Goal: Task Accomplishment & Management: Complete application form

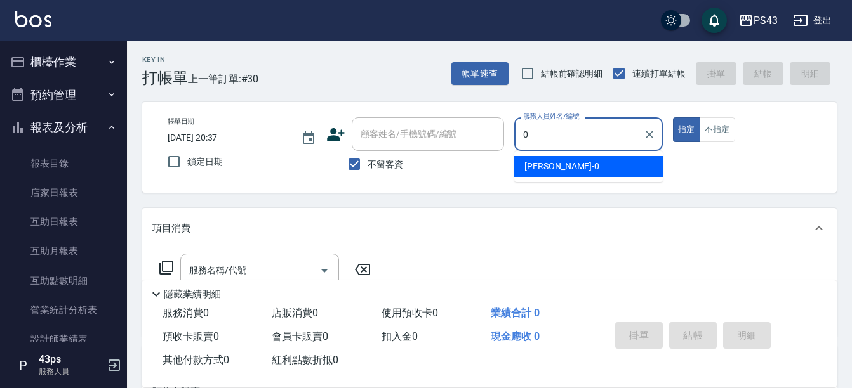
type input "[PERSON_NAME]-0"
type button "true"
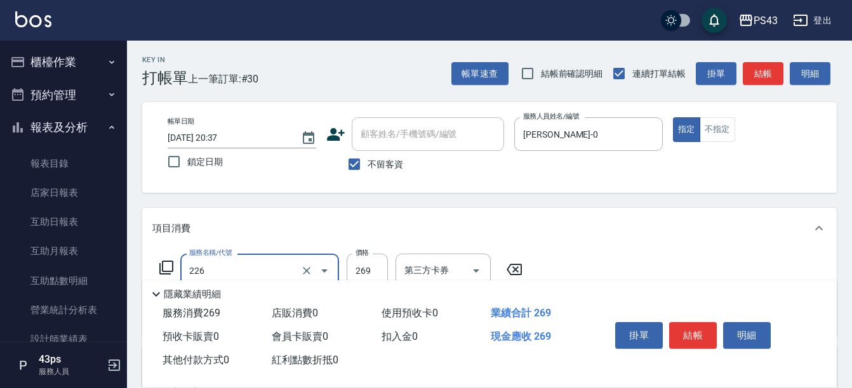
type input "洗剪269(226)"
type input "350"
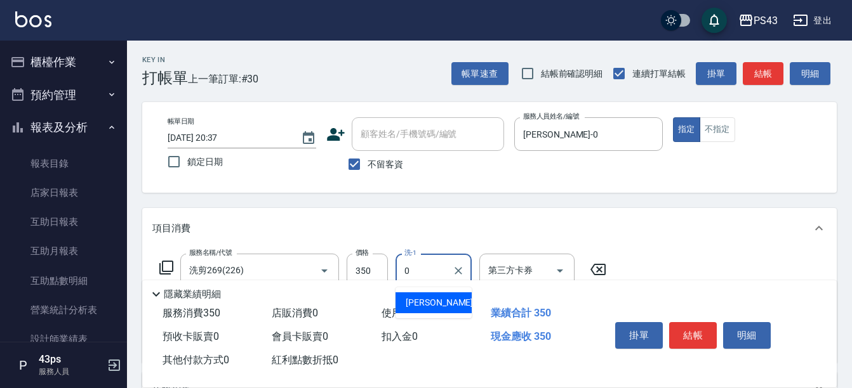
type input "[PERSON_NAME]-0"
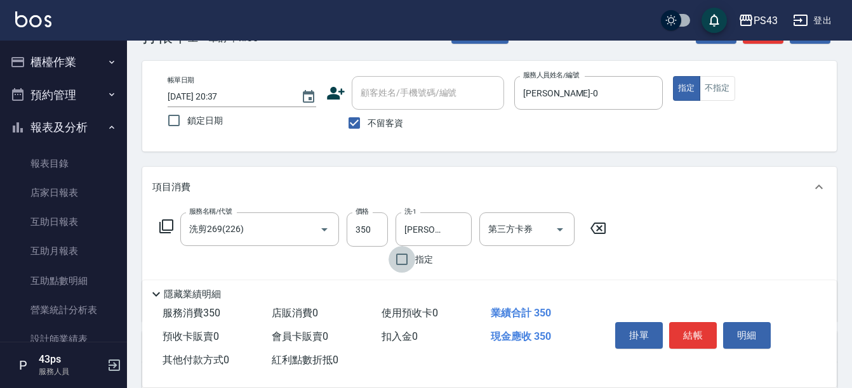
scroll to position [63, 0]
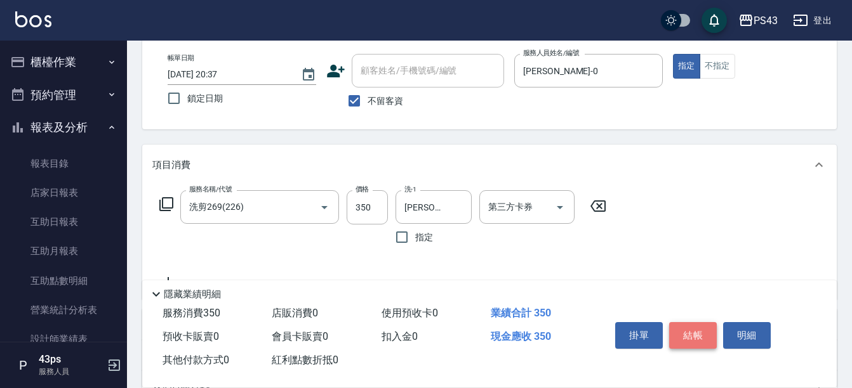
click at [698, 331] on button "結帳" at bounding box center [693, 335] width 48 height 27
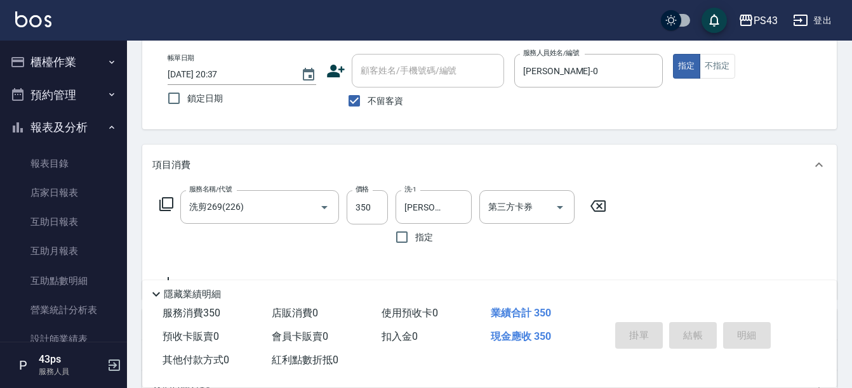
type input "[DATE] 21:47"
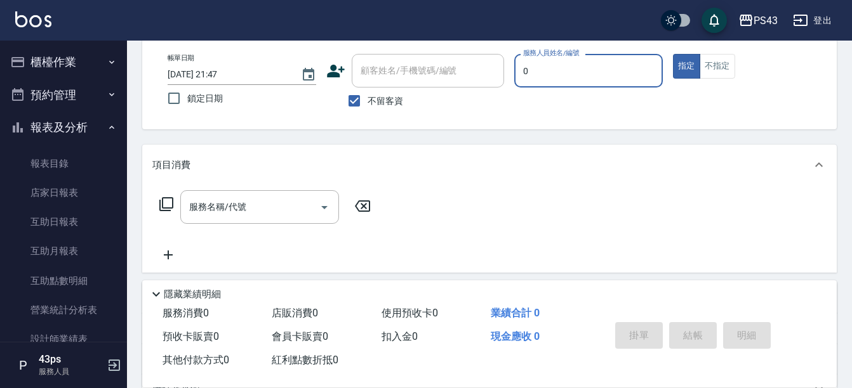
type input "[PERSON_NAME]-0"
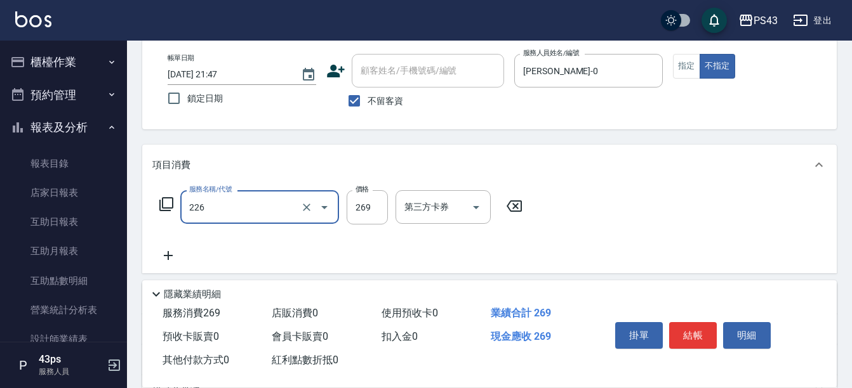
type input "洗剪269(226)"
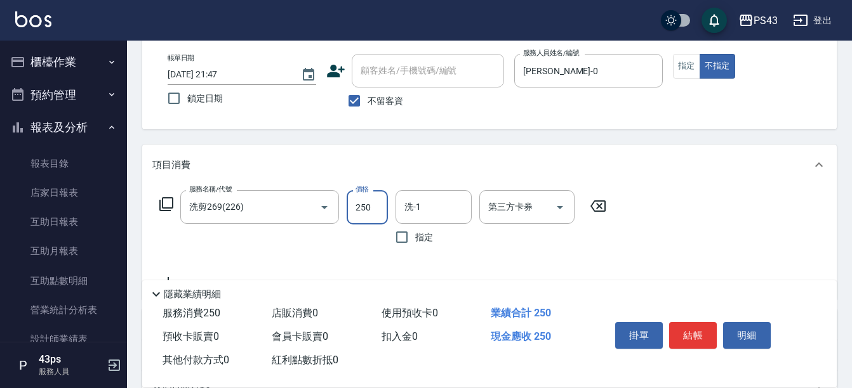
type input "250"
type input "3"
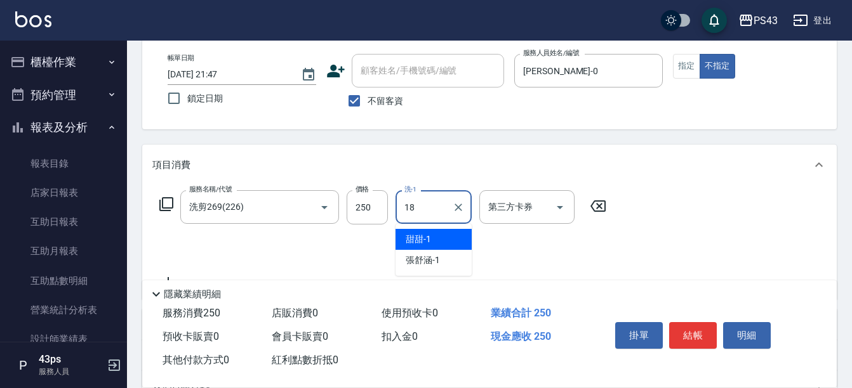
type input "許伯銤-18"
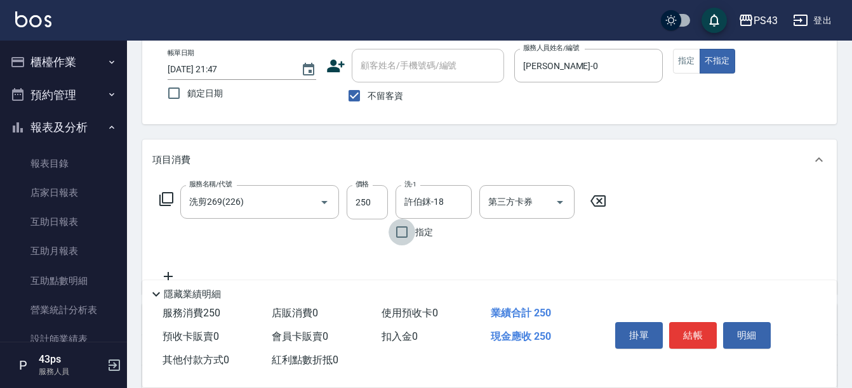
scroll to position [0, 0]
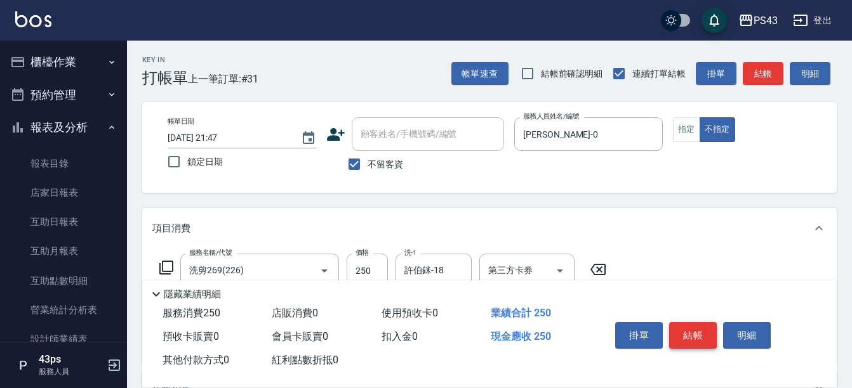
click at [682, 322] on button "結帳" at bounding box center [693, 335] width 48 height 27
click at [682, 318] on div "掛單 結帳 明細" at bounding box center [693, 337] width 166 height 40
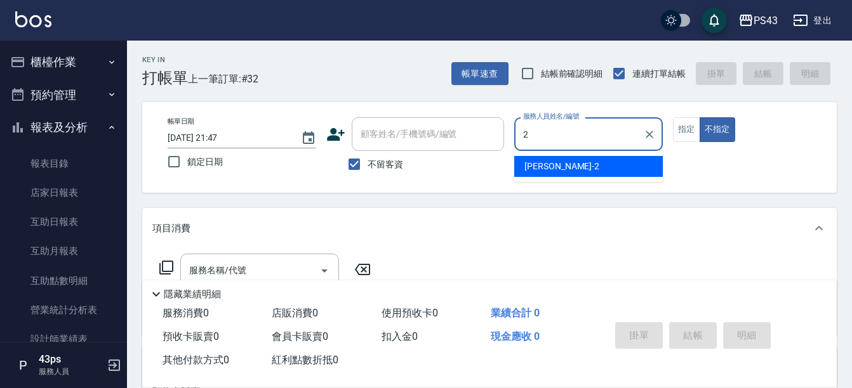
type input "安肯-2"
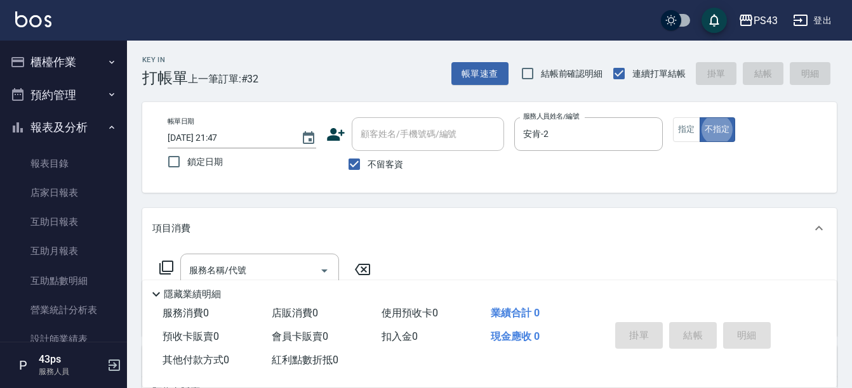
type button "false"
type input "*"
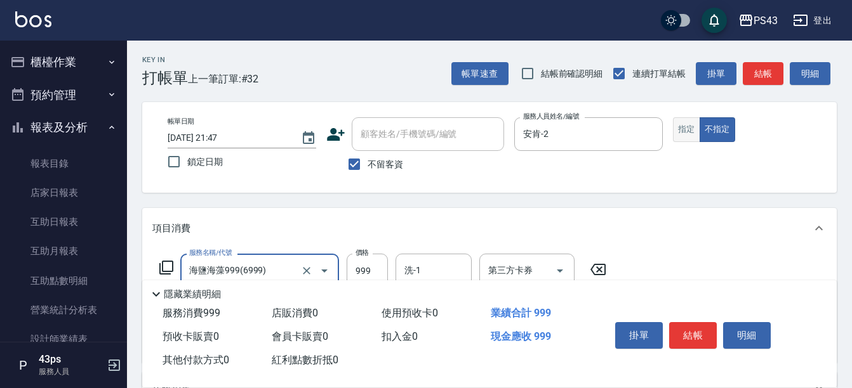
type input "海鹽海藻999(6999)"
click at [690, 134] on button "指定" at bounding box center [686, 129] width 27 height 25
click at [668, 195] on div "Key In 打帳單 上一筆訂單:#32 帳單速查 結帳前確認明細 連續打單結帳 掛單 結帳 明細 帳單日期 [DATE] 21:47 鎖定日期 顧客姓名/手…" at bounding box center [489, 329] width 725 height 576
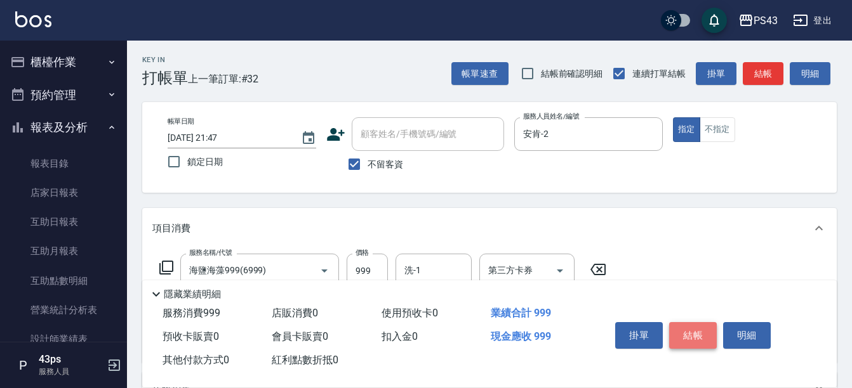
click at [698, 327] on button "結帳" at bounding box center [693, 335] width 48 height 27
click at [698, 327] on div "掛單 結帳 明細" at bounding box center [693, 337] width 166 height 40
type input "[DATE] 21:48"
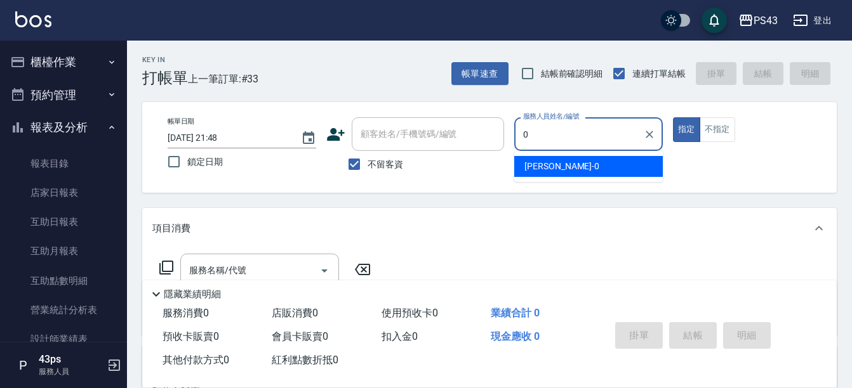
type input "[PERSON_NAME]-0"
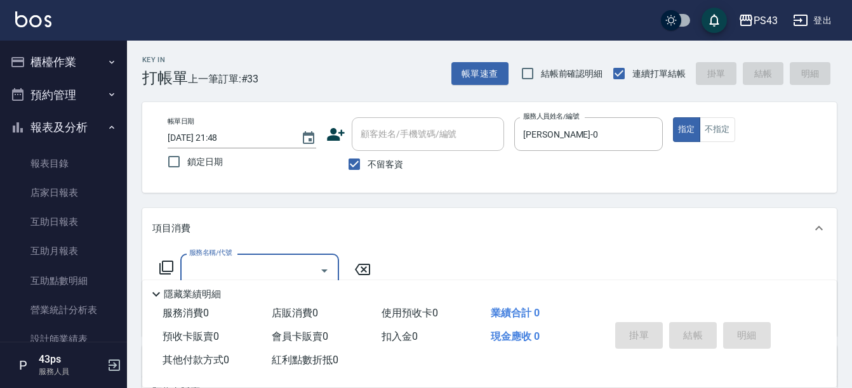
click at [164, 269] on icon at bounding box center [166, 267] width 15 height 15
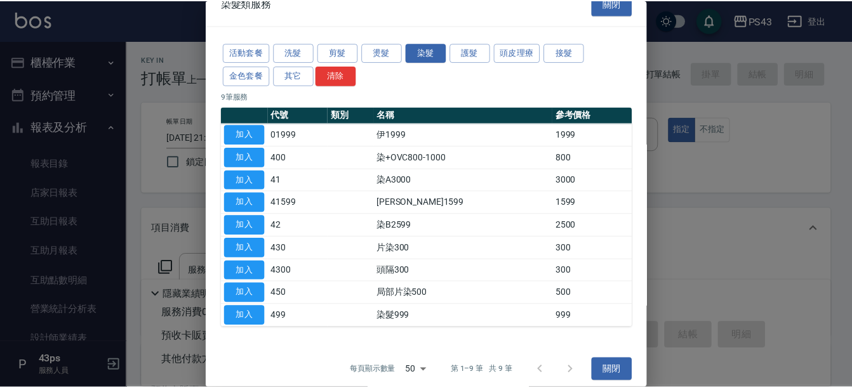
scroll to position [28, 0]
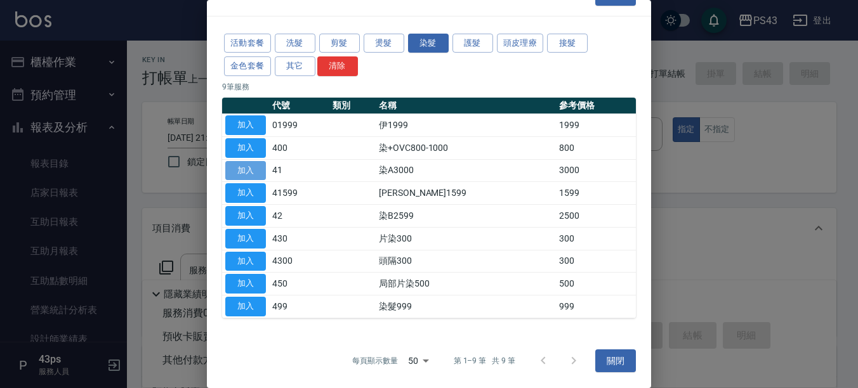
click at [253, 176] on button "加入" at bounding box center [245, 171] width 41 height 20
type input "染A3000(41)"
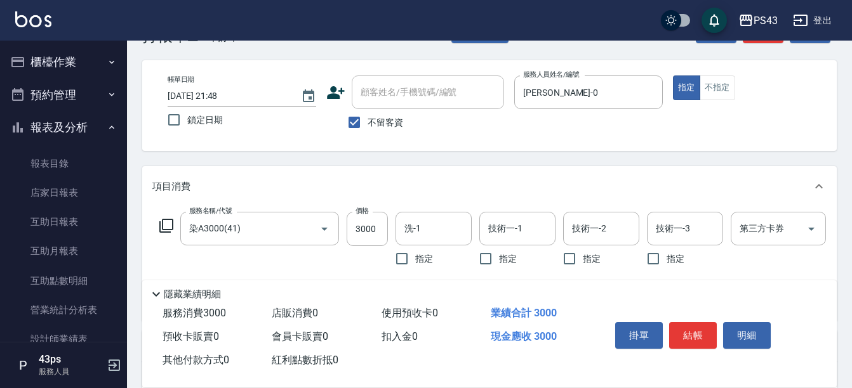
scroll to position [63, 0]
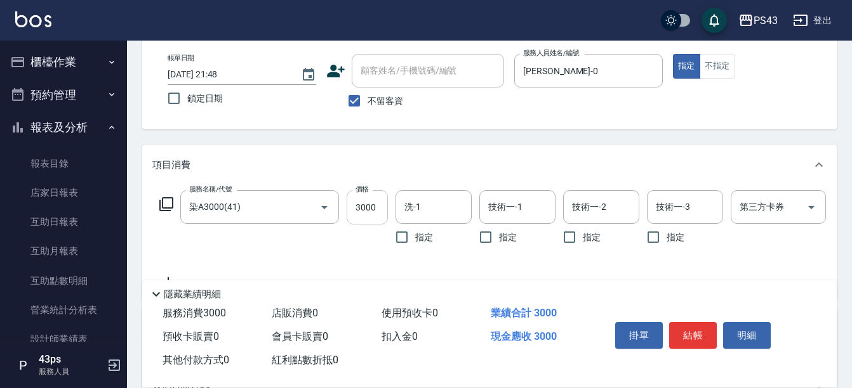
click at [360, 201] on input "3000" at bounding box center [367, 207] width 41 height 34
type input "2999"
type input "[PERSON_NAME]-0"
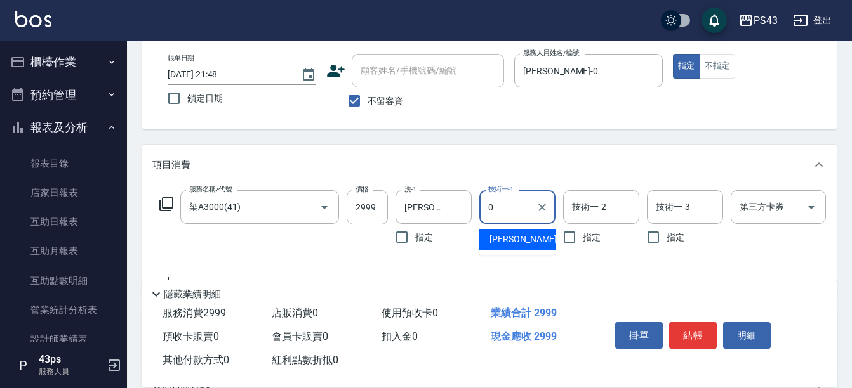
type input "[PERSON_NAME]-0"
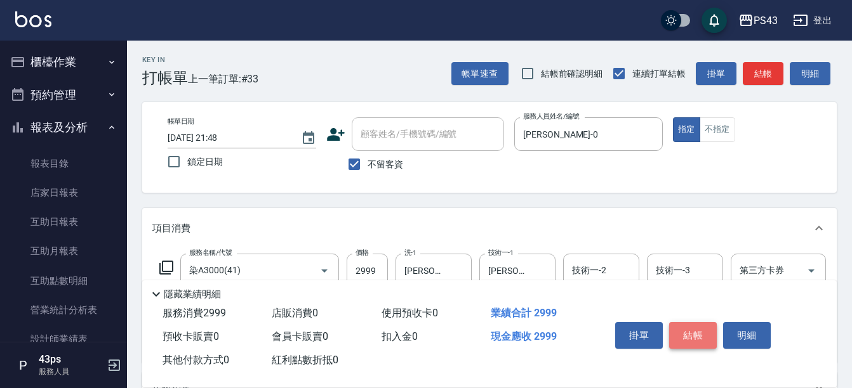
click at [682, 330] on button "結帳" at bounding box center [693, 335] width 48 height 27
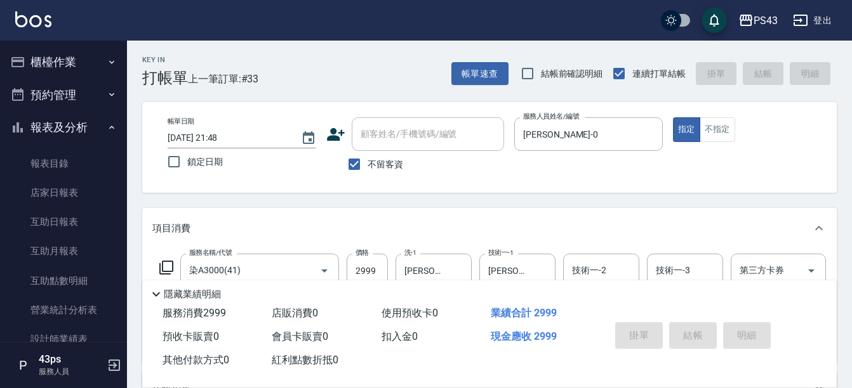
type input "[DATE] 21:49"
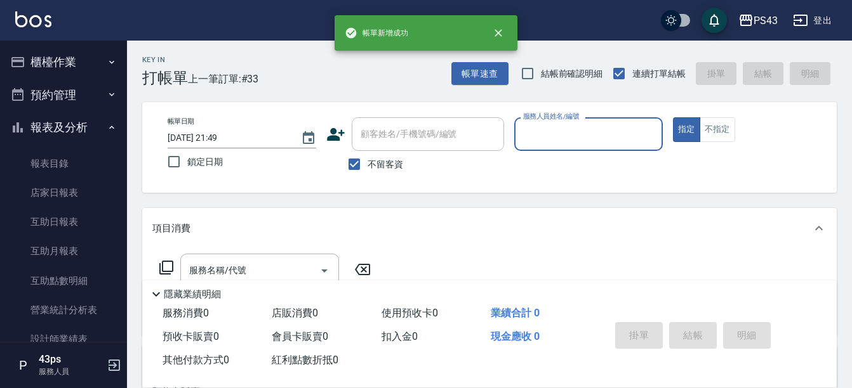
click at [682, 330] on div "掛單 結帳 明細" at bounding box center [693, 337] width 166 height 40
